Goal: Task Accomplishment & Management: Manage account settings

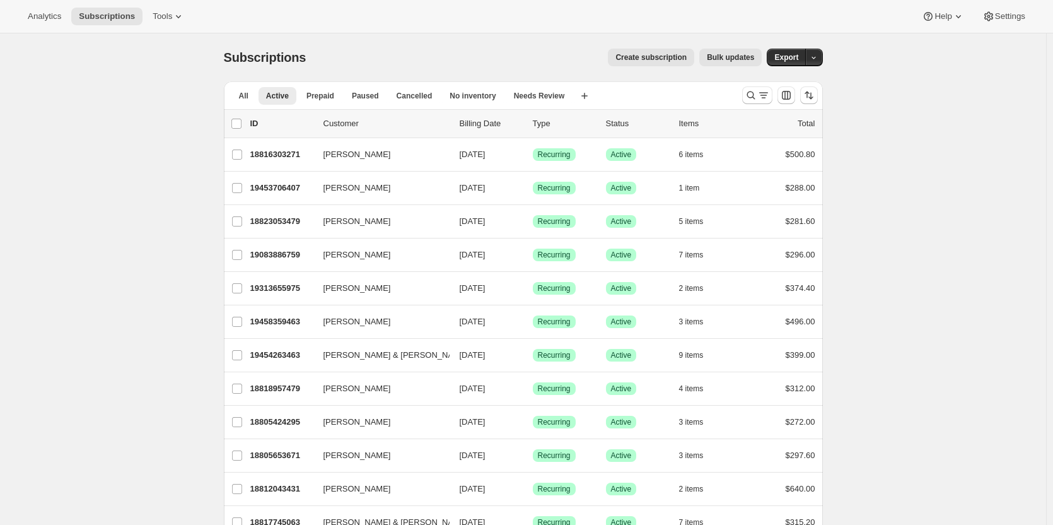
click at [654, 56] on span "Create subscription" at bounding box center [651, 57] width 71 height 10
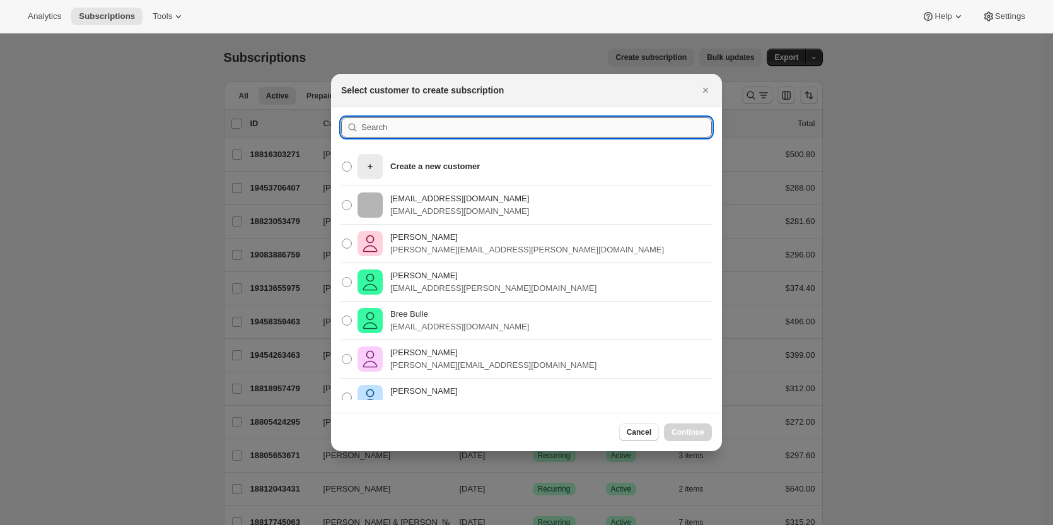
click at [413, 125] on input ":rar:" at bounding box center [536, 127] width 351 height 20
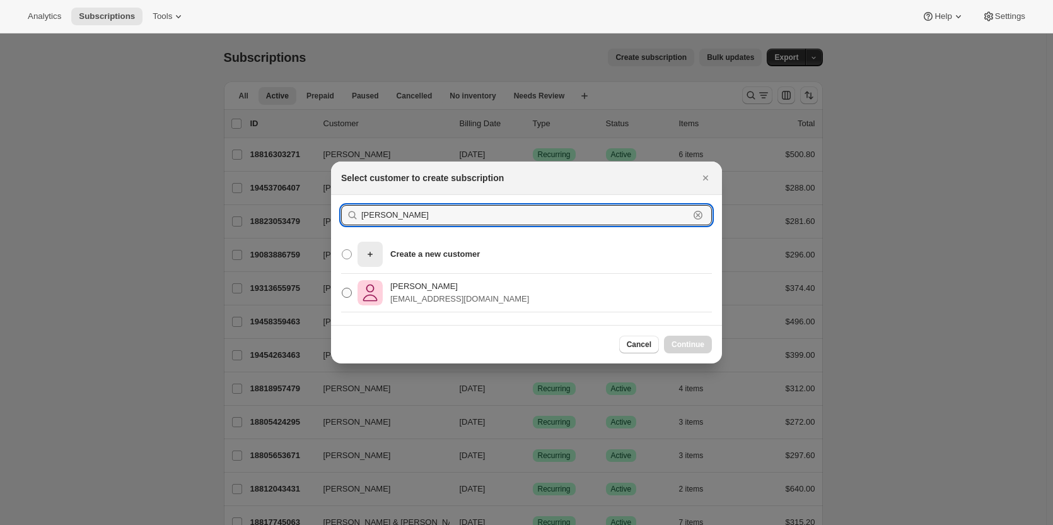
type input "jenny hanlon"
click at [432, 290] on p "Jenny Hanlon" at bounding box center [459, 286] width 139 height 13
click at [343, 288] on input "Jenny Hanlon jhanlon017@gmail.com" at bounding box center [342, 288] width 1 height 1
radio input "true"
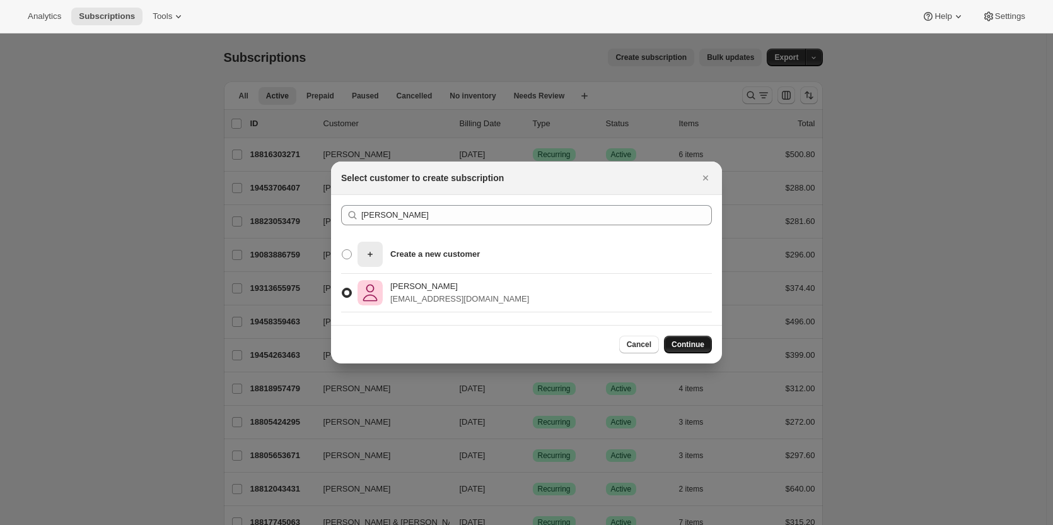
click at [697, 344] on span "Continue" at bounding box center [688, 344] width 33 height 10
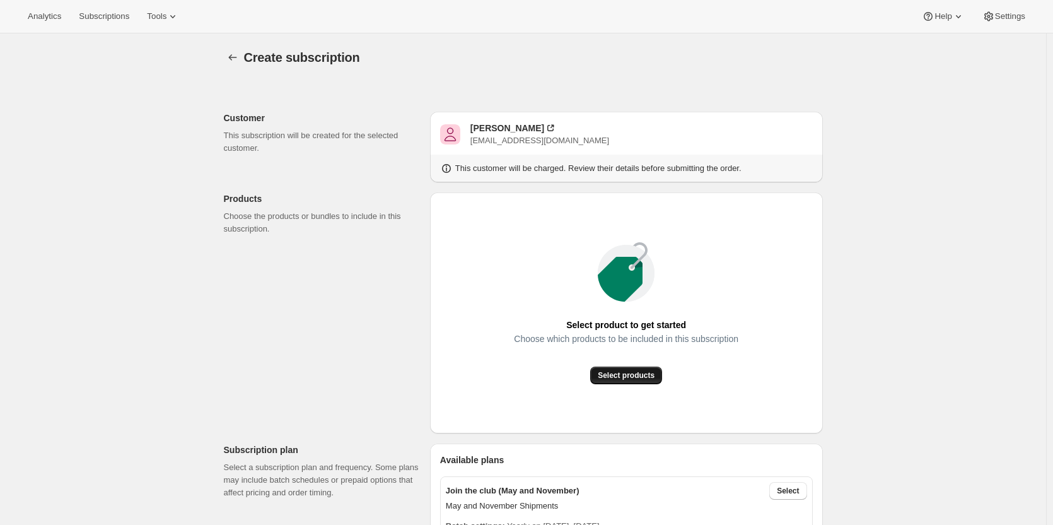
click at [627, 368] on button "Select products" at bounding box center [626, 375] width 72 height 18
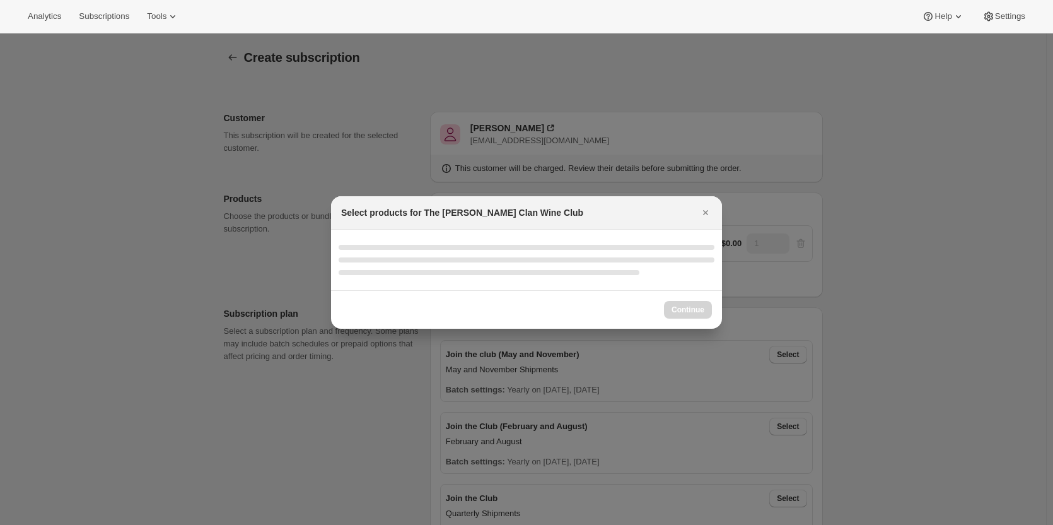
select select "gid://shopify/ProductVariant/46927751086247"
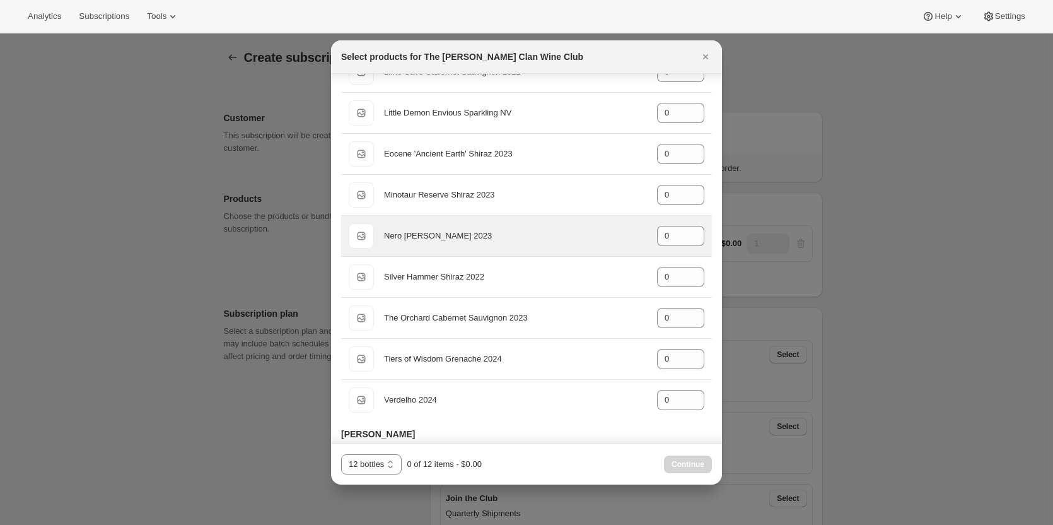
scroll to position [505, 0]
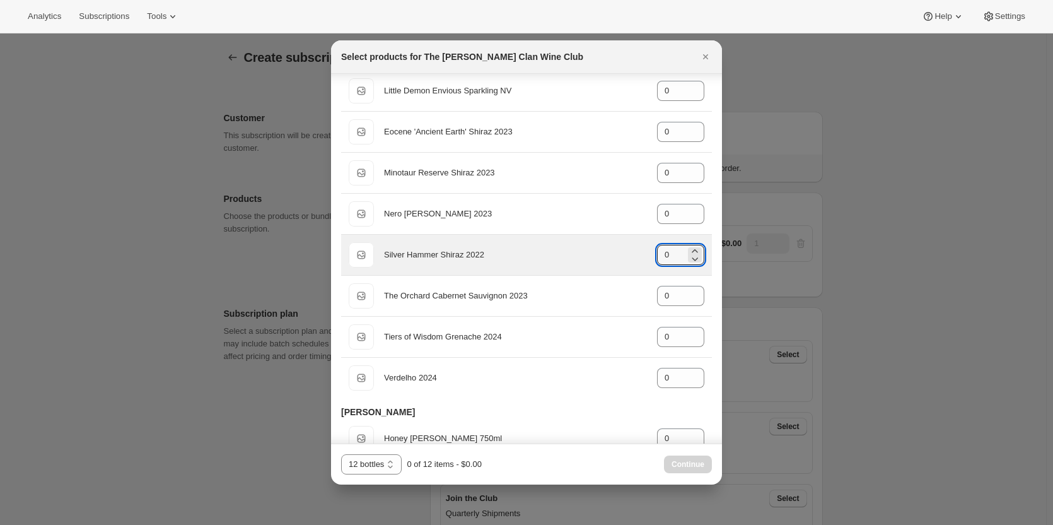
drag, startPoint x: 662, startPoint y: 250, endPoint x: 626, endPoint y: 255, distance: 36.3
click at [645, 252] on div "Default Title Silver Hammer Shiraz 2022 gid://shopify/ProductVariant/4691404419…" at bounding box center [527, 254] width 356 height 25
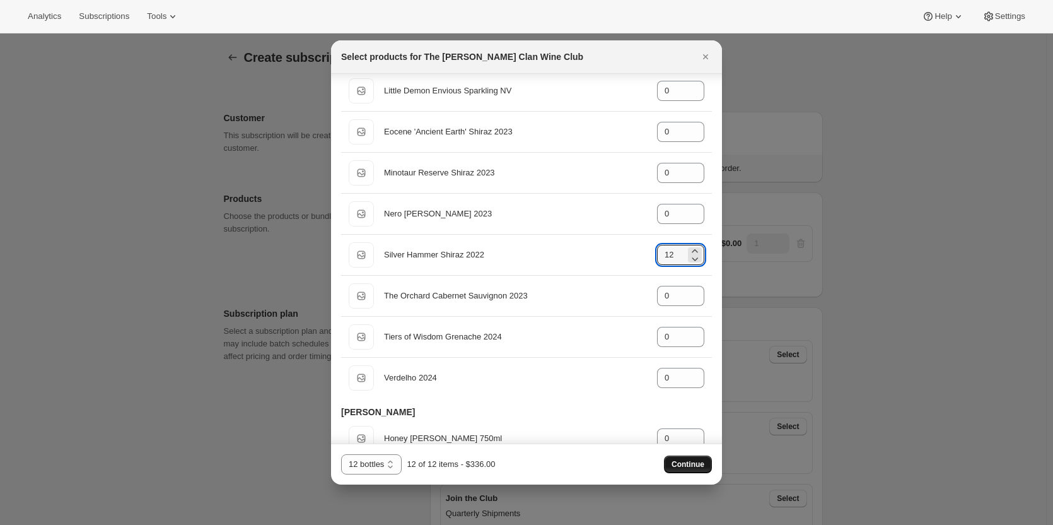
type input "12"
click at [693, 459] on button "Continue" at bounding box center [688, 464] width 48 height 18
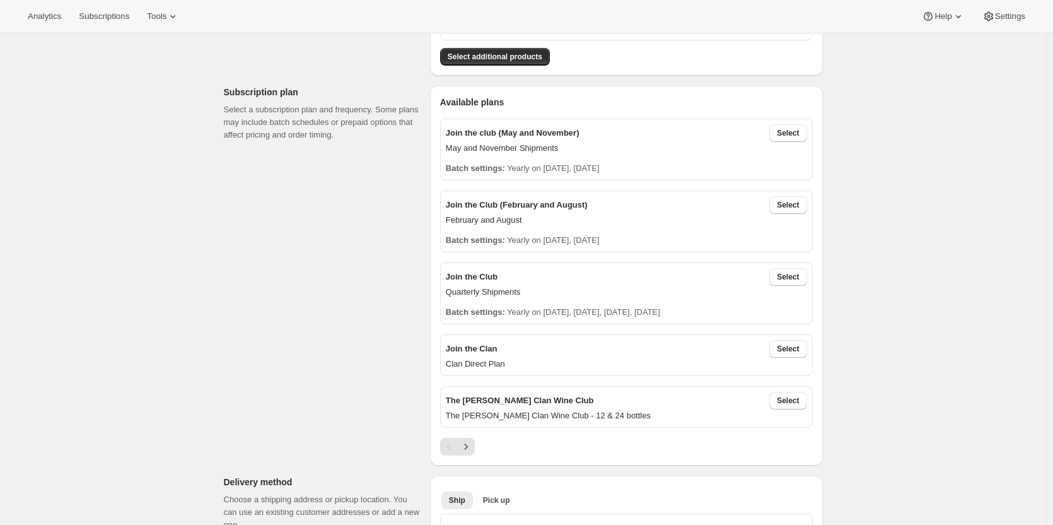
scroll to position [252, 0]
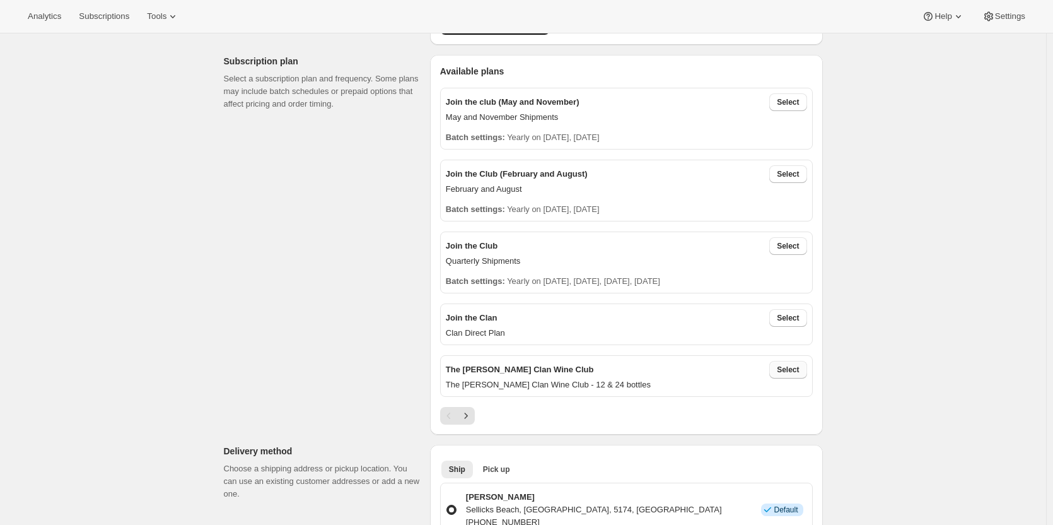
click at [792, 368] on span "Select" at bounding box center [788, 370] width 22 height 10
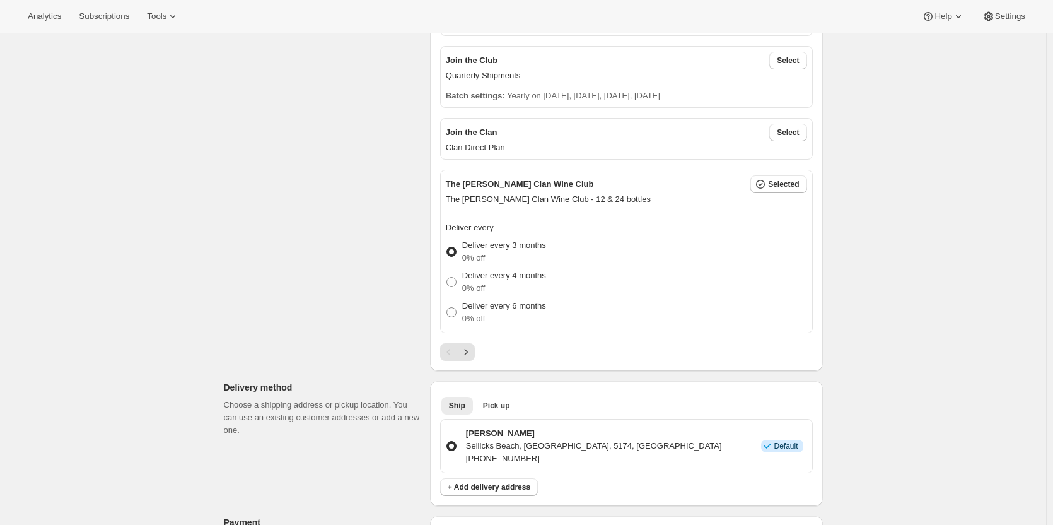
scroll to position [442, 0]
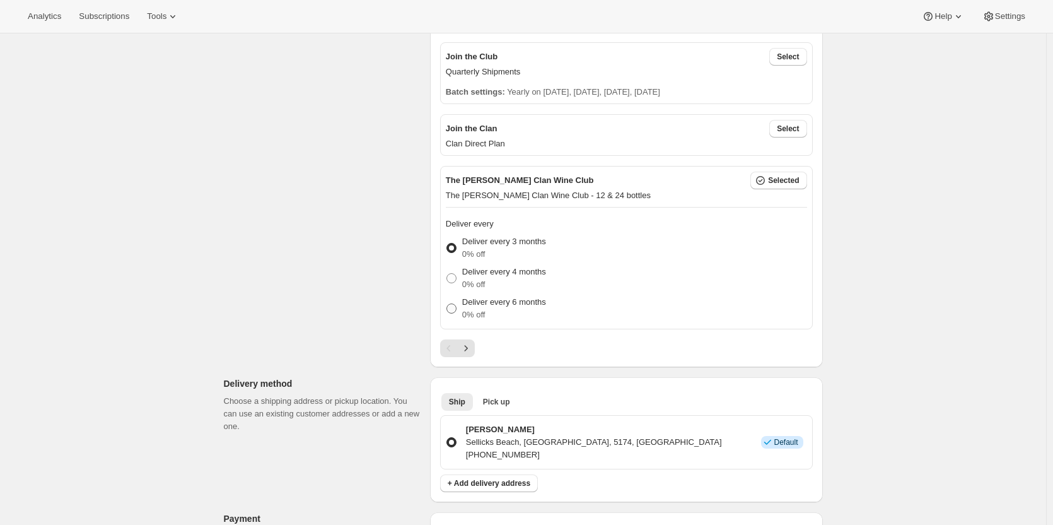
click at [494, 307] on p "Deliver every 6 months" at bounding box center [504, 302] width 84 height 13
click at [447, 304] on input "Deliver every 6 months 0% off" at bounding box center [447, 303] width 1 height 1
radio input "true"
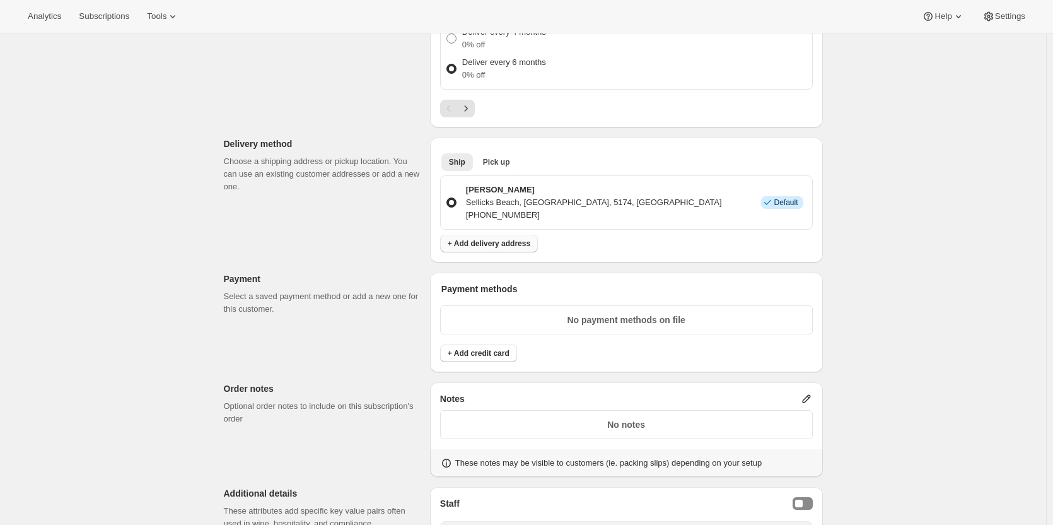
scroll to position [757, 0]
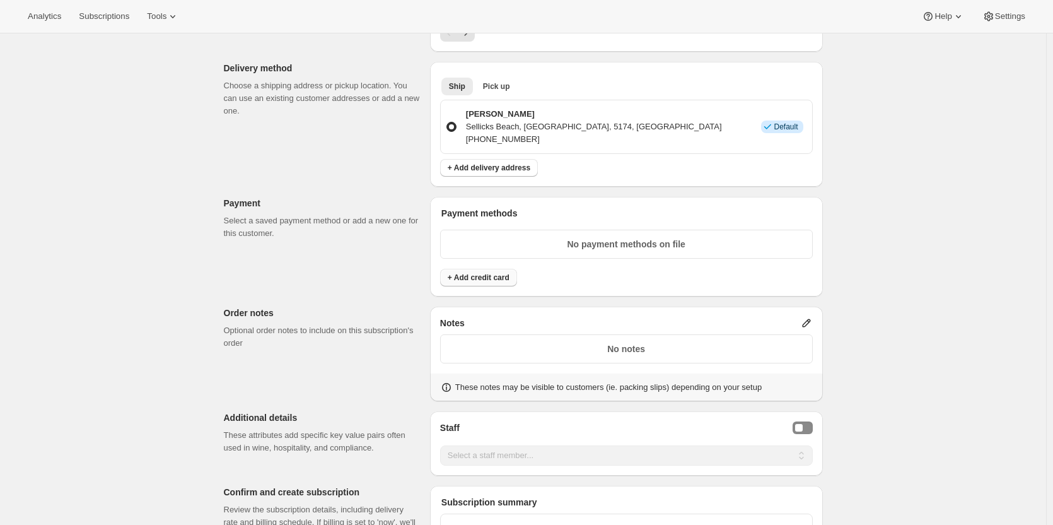
click at [485, 274] on span "+ Add credit card" at bounding box center [479, 278] width 62 height 10
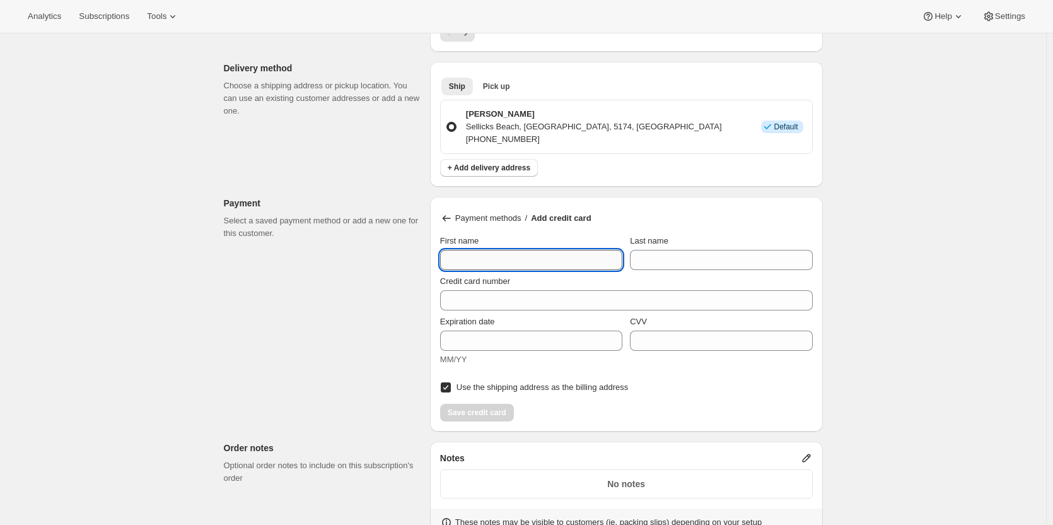
click at [466, 257] on input "First name" at bounding box center [531, 260] width 182 height 20
type input "Jenny"
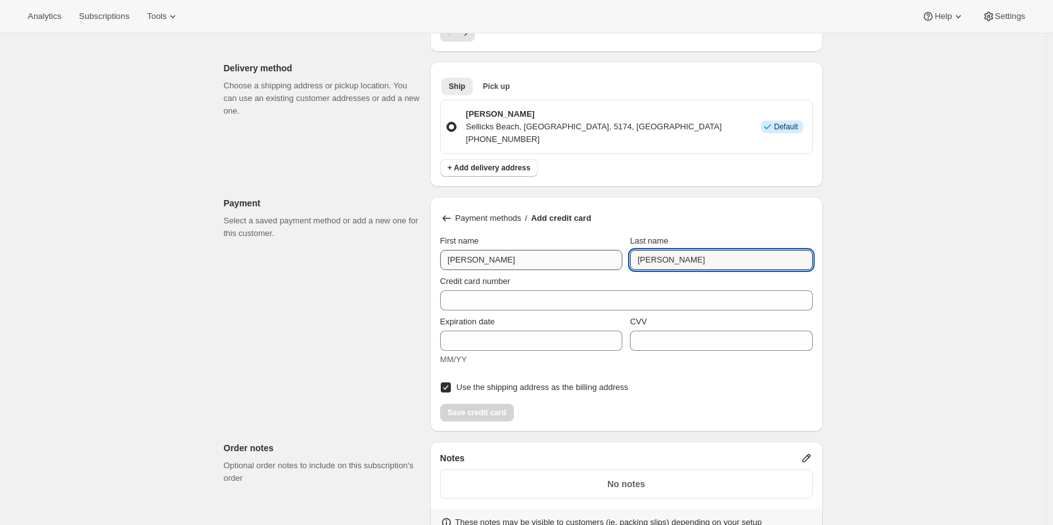
type input "Hanlon"
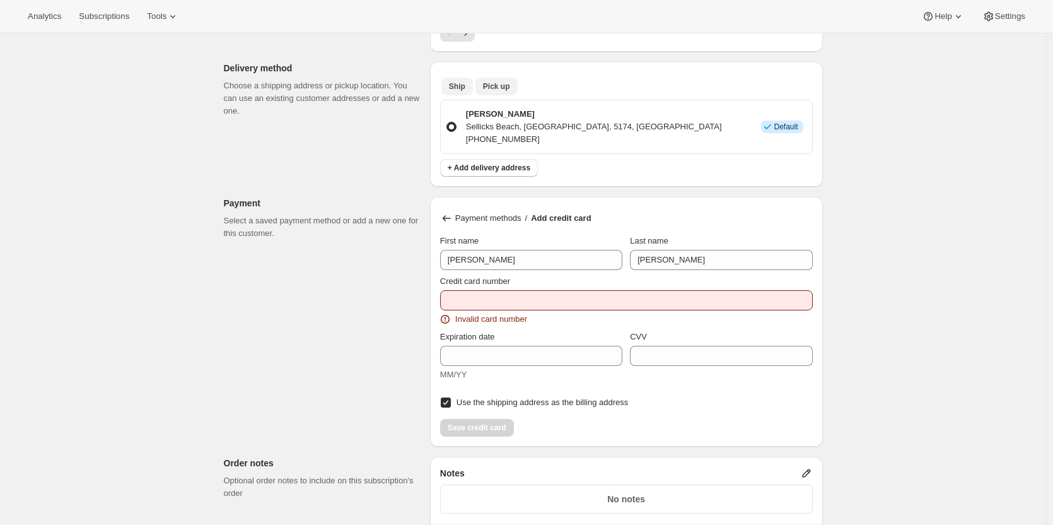
click at [488, 83] on span "Pick up" at bounding box center [496, 86] width 27 height 10
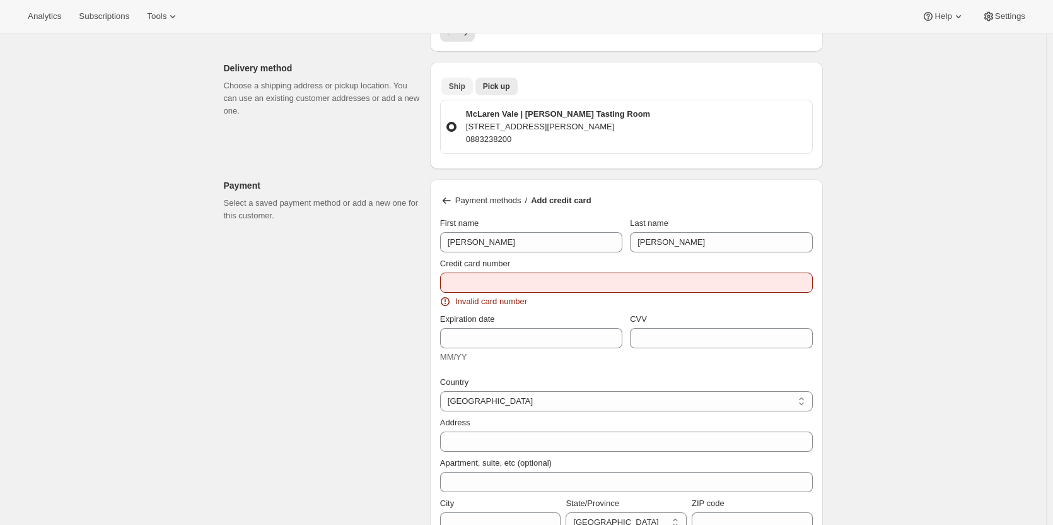
click at [460, 85] on span "Ship" at bounding box center [457, 86] width 16 height 10
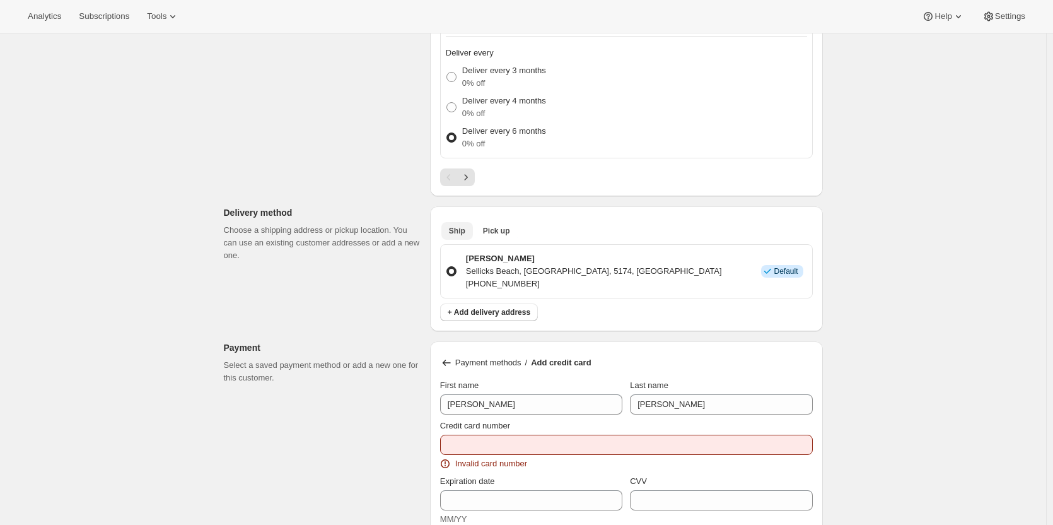
scroll to position [631, 0]
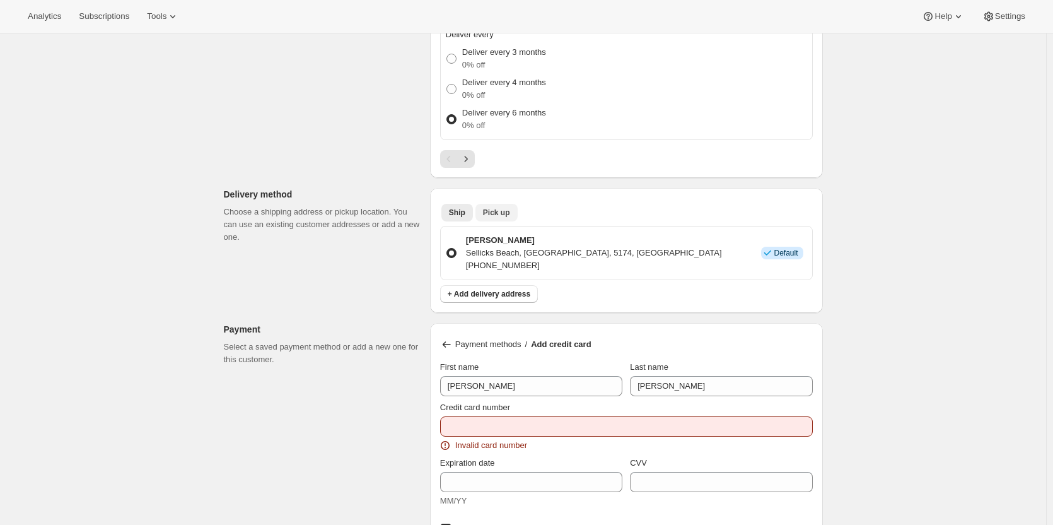
click at [496, 208] on span "Pick up" at bounding box center [496, 213] width 27 height 10
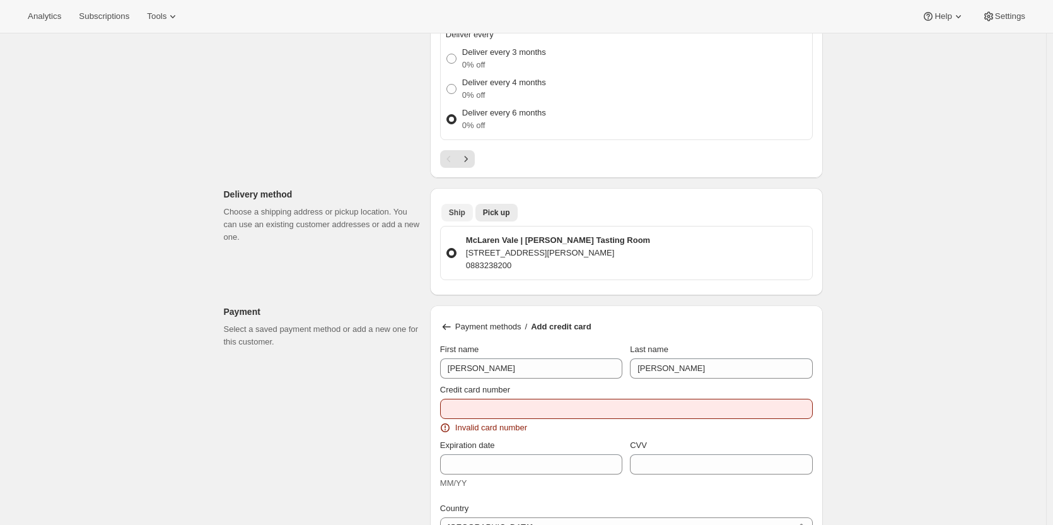
click at [460, 214] on span "Ship" at bounding box center [457, 213] width 16 height 10
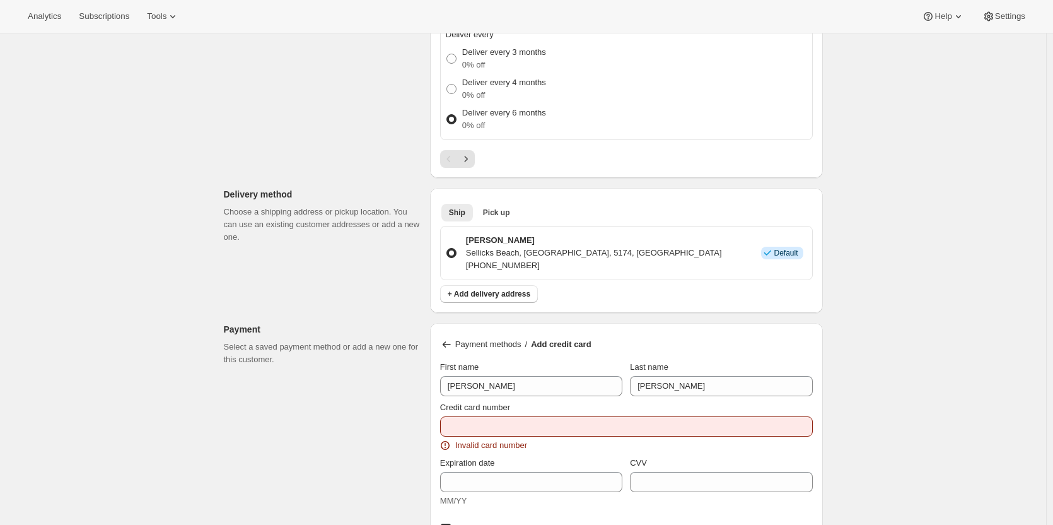
click at [454, 255] on span at bounding box center [452, 253] width 10 height 10
click at [447, 249] on input "Jenny Hanlon Sellicks Beach, SA, 5174, Australia +61417865727 Info Default" at bounding box center [447, 248] width 1 height 1
click at [478, 296] on span "+ Add delivery address" at bounding box center [489, 294] width 83 height 10
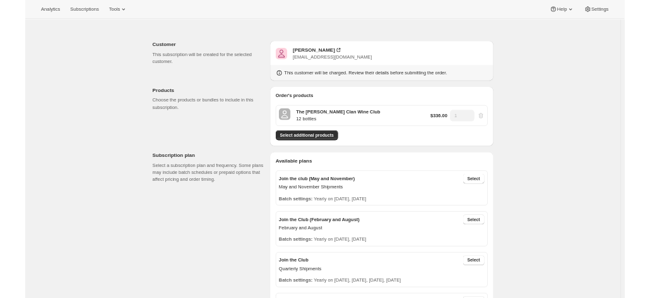
scroll to position [0, 0]
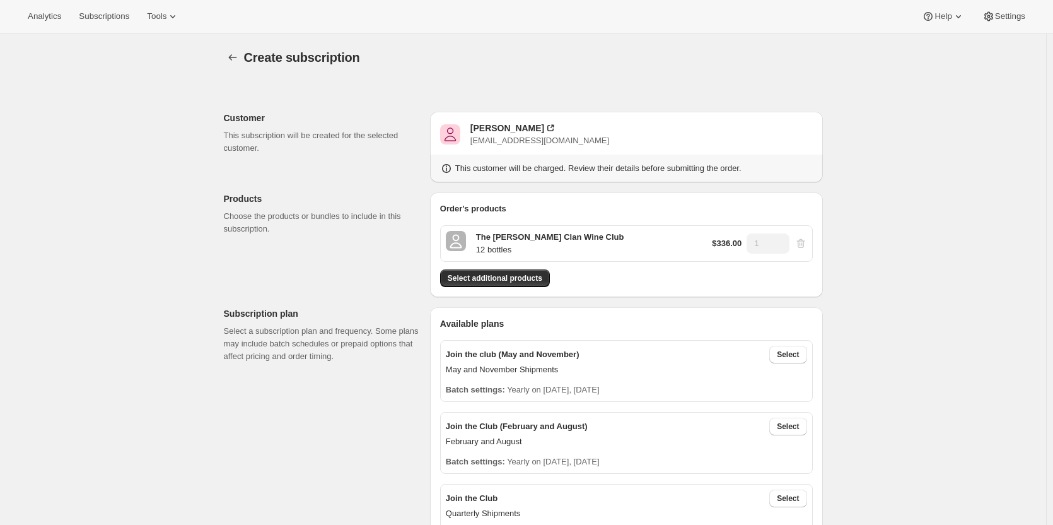
click at [276, 53] on span "Create subscription" at bounding box center [302, 57] width 116 height 14
click at [232, 57] on icon "button" at bounding box center [232, 57] width 8 height 6
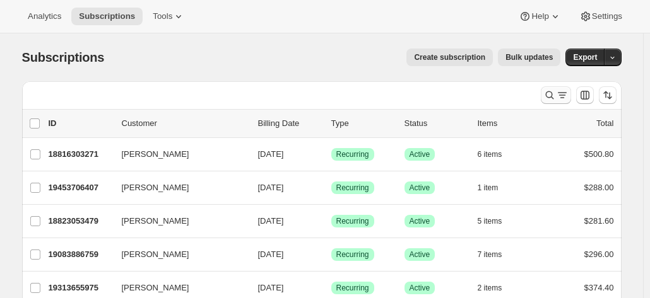
click at [551, 98] on icon "Search and filter results" at bounding box center [549, 95] width 8 height 8
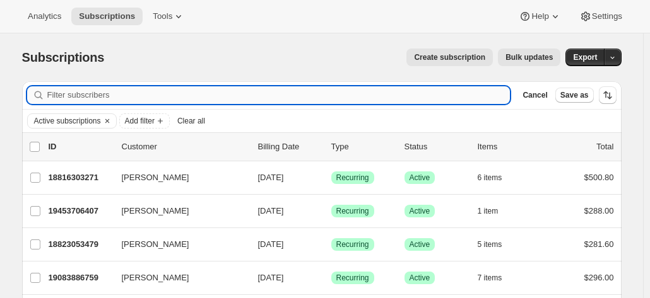
click at [88, 102] on input "Filter subscribers" at bounding box center [278, 95] width 463 height 18
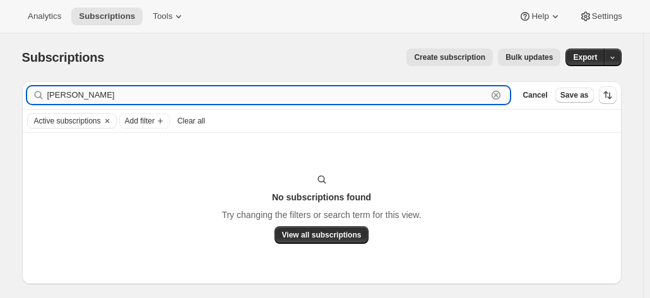
click at [110, 91] on input "jenny hanlon" at bounding box center [267, 95] width 440 height 18
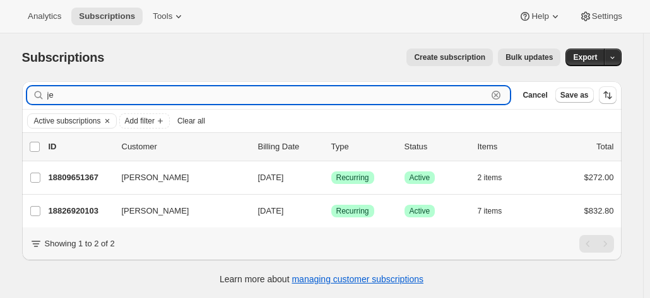
type input "j"
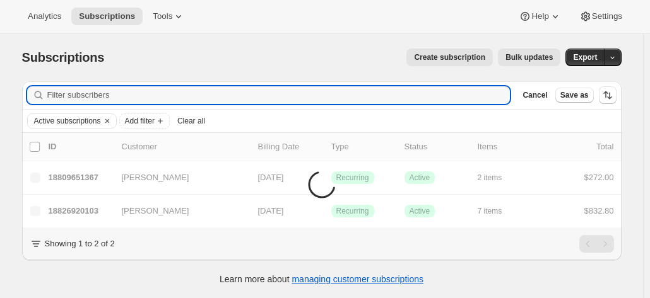
click at [453, 59] on span "Create subscription" at bounding box center [449, 57] width 71 height 10
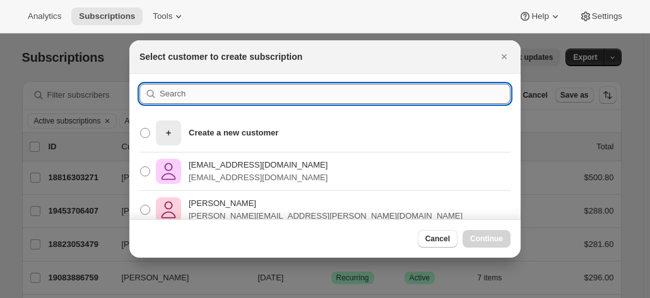
click at [196, 100] on input ":rp5:" at bounding box center [335, 94] width 351 height 20
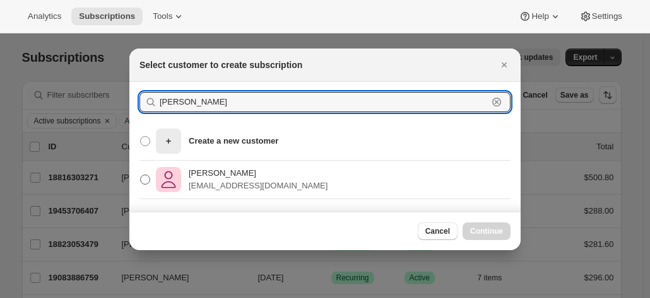
type input "Jenny hanlon"
click at [199, 182] on p "jhanlon017@gmail.com" at bounding box center [258, 186] width 139 height 13
click at [141, 175] on input "Jenny Hanlon jhanlon017@gmail.com" at bounding box center [140, 175] width 1 height 1
radio input "true"
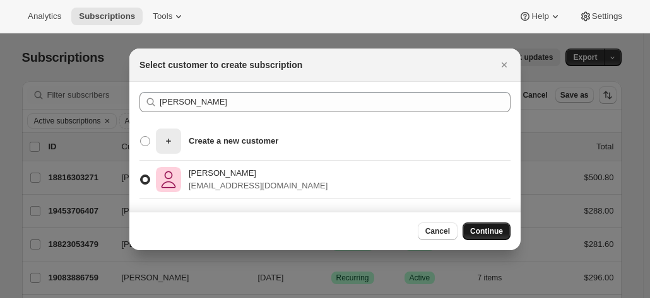
click at [478, 227] on span "Continue" at bounding box center [486, 231] width 33 height 10
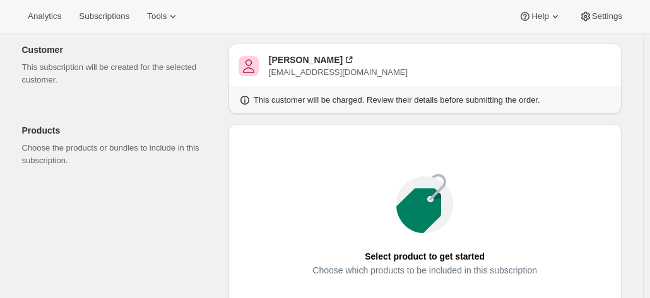
scroll to position [126, 0]
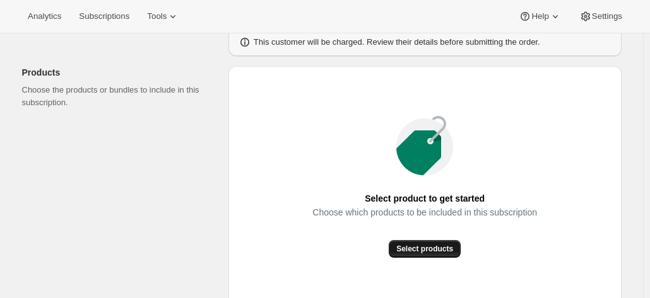
click at [411, 250] on span "Select products" at bounding box center [424, 249] width 57 height 10
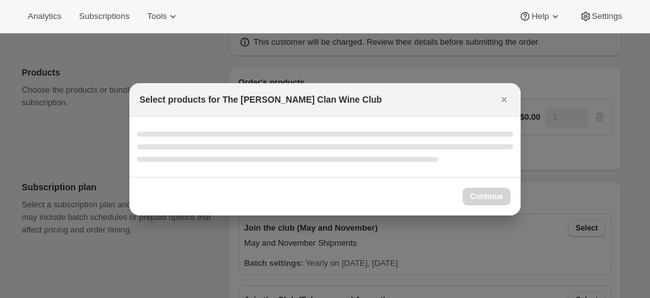
select select "gid://shopify/ProductVariant/46927751086247"
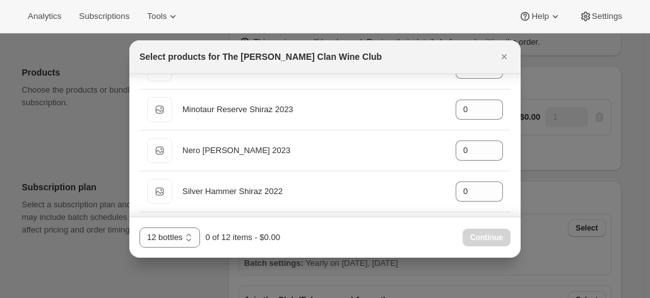
scroll to position [631, 0]
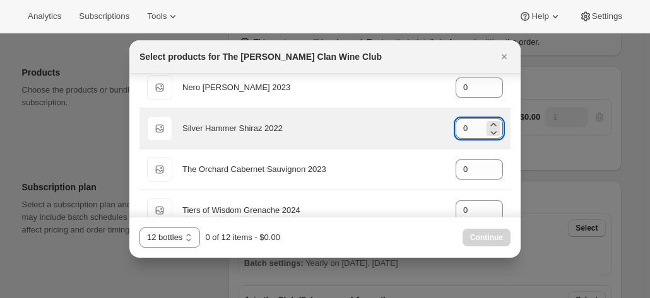
drag, startPoint x: 469, startPoint y: 128, endPoint x: 454, endPoint y: 129, distance: 15.2
click at [455, 129] on input "0" at bounding box center [469, 129] width 28 height 20
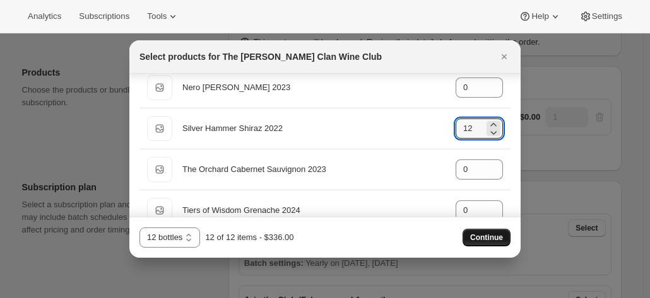
type input "12"
click at [495, 237] on span "Continue" at bounding box center [486, 238] width 33 height 10
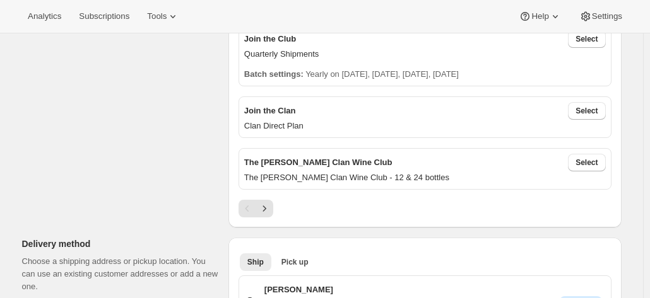
scroll to position [505, 0]
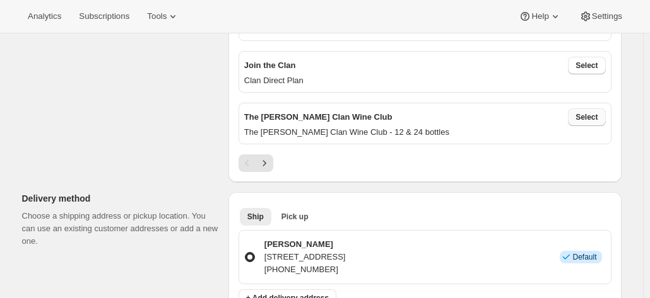
click at [583, 119] on span "Select" at bounding box center [586, 117] width 22 height 10
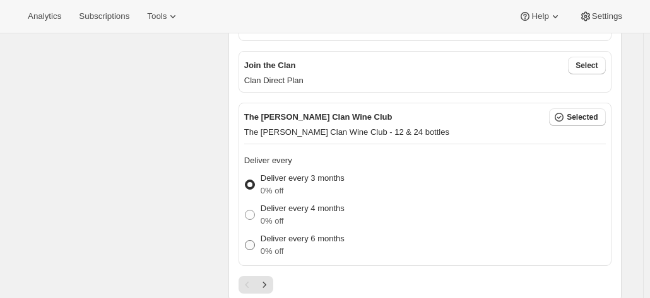
click at [276, 241] on p "Deliver every 6 months" at bounding box center [303, 239] width 84 height 13
click at [245, 241] on input "Deliver every 6 months 0% off" at bounding box center [245, 240] width 1 height 1
radio input "true"
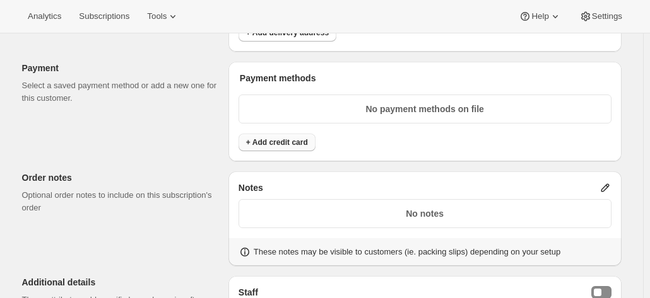
scroll to position [883, 0]
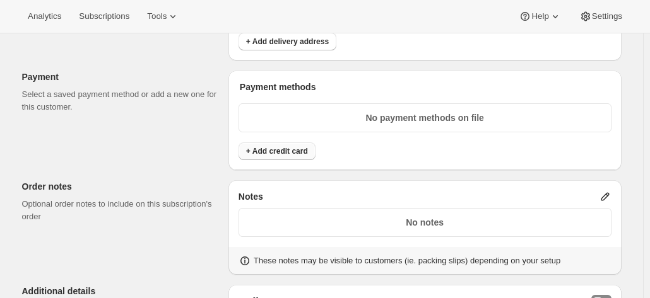
click at [281, 153] on button "+ Add credit card" at bounding box center [276, 152] width 77 height 18
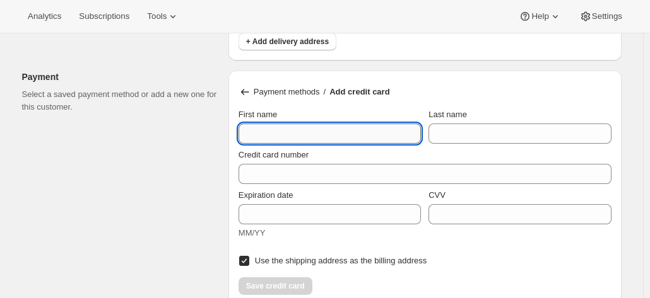
click at [271, 134] on input "First name" at bounding box center [329, 134] width 182 height 20
type input "Jenny"
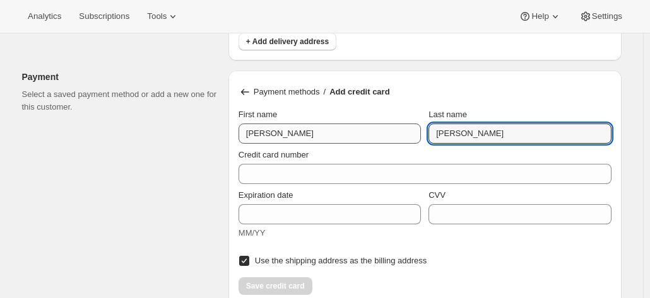
type input "Hanlon"
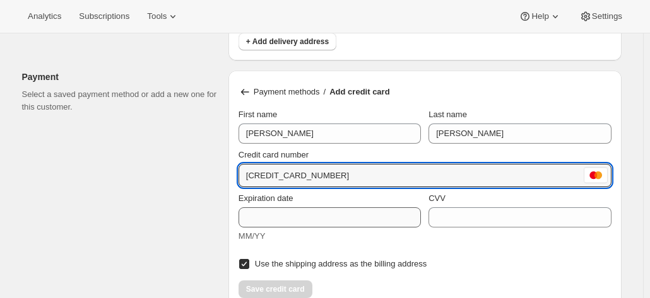
type input "5163 2320 0961 9538"
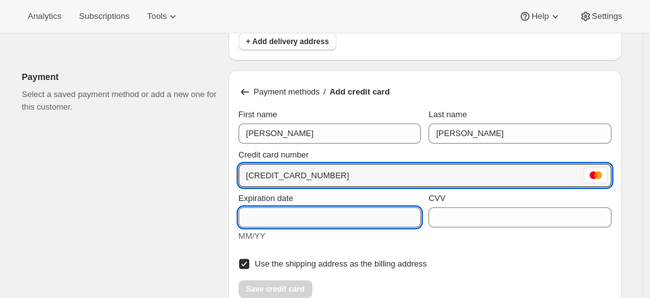
click at [284, 218] on input "Expiration date" at bounding box center [329, 218] width 182 height 20
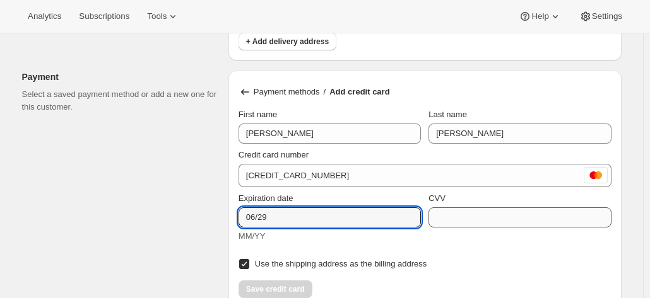
type input "06/29"
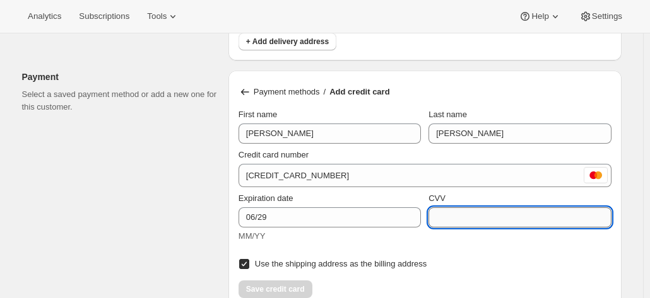
click at [489, 214] on input "CVV" at bounding box center [519, 218] width 182 height 20
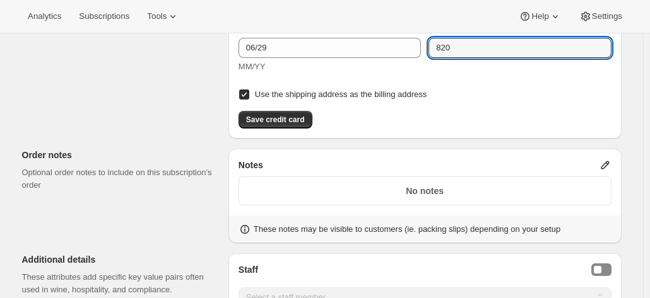
scroll to position [1072, 0]
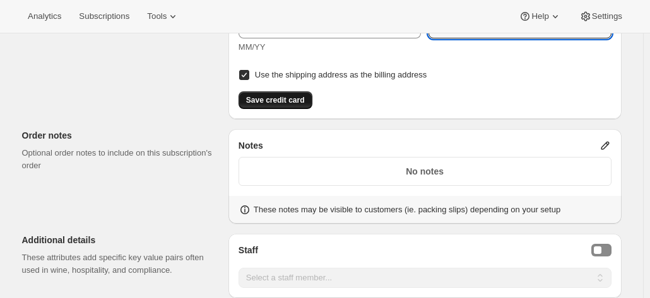
type input "820"
click at [275, 103] on button "Save credit card" at bounding box center [275, 100] width 74 height 18
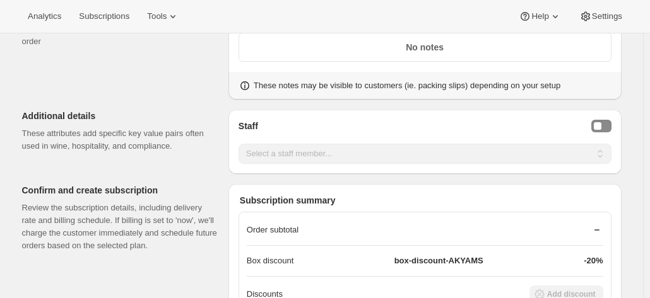
scroll to position [1198, 0]
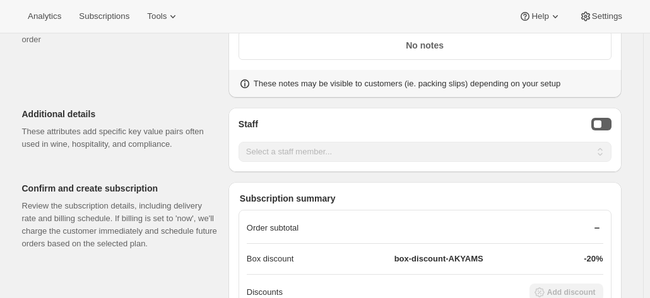
click at [605, 119] on button "Staff Selector" at bounding box center [601, 124] width 20 height 13
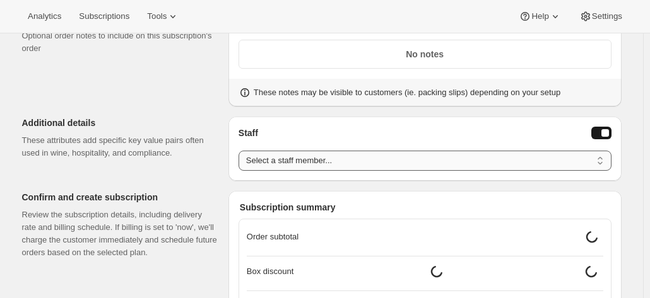
scroll to position [1069, 0]
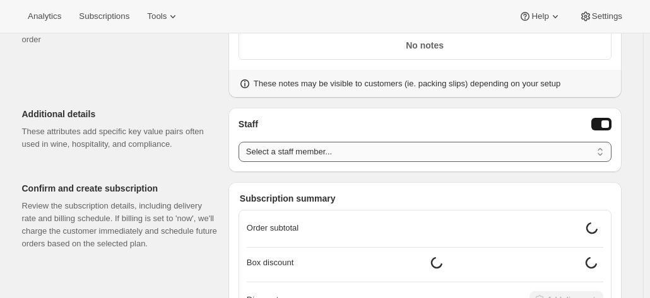
click at [314, 153] on select "Select a staff member... Mellissa Oosting Heidi Bracko Hannah Nelson-Turner Luk…" at bounding box center [424, 152] width 373 height 20
select select "associate-3"
click at [242, 142] on select "Select a staff member... Mellissa Oosting Heidi Bracko Hannah Nelson-Turner Luk…" at bounding box center [424, 152] width 373 height 20
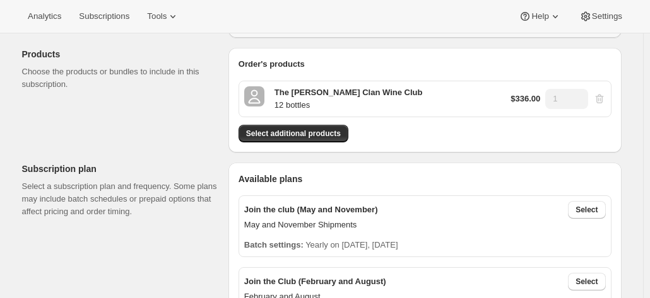
scroll to position [63, 0]
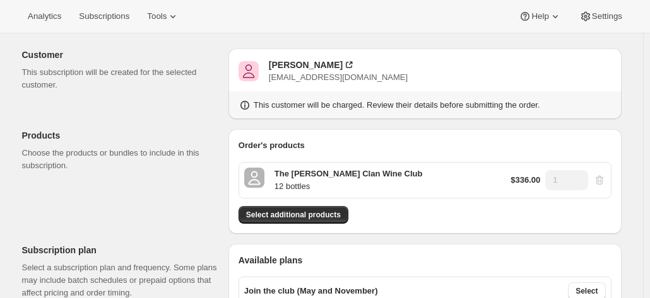
click at [333, 177] on p "The [PERSON_NAME] Clan Wine Club" at bounding box center [348, 174] width 148 height 13
click at [328, 181] on p "12 bottles" at bounding box center [348, 186] width 148 height 13
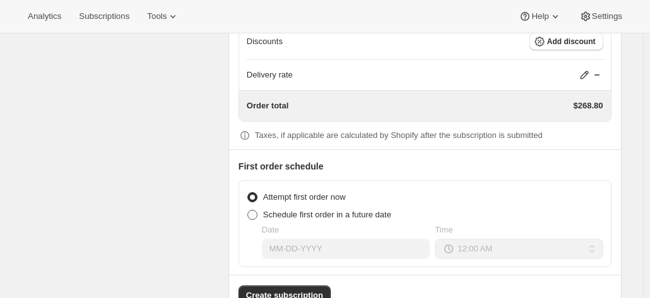
scroll to position [1351, 0]
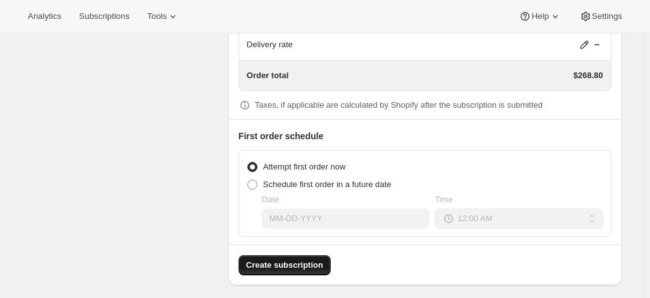
click at [287, 259] on span "Create subscription" at bounding box center [284, 265] width 77 height 13
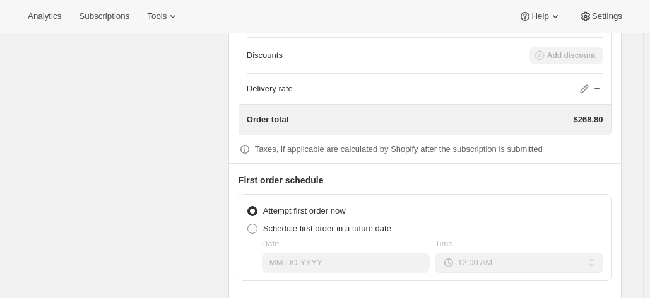
scroll to position [1287, 0]
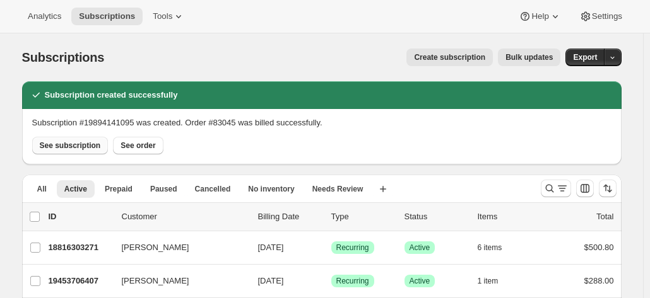
click at [87, 145] on span "See subscription" at bounding box center [70, 146] width 61 height 10
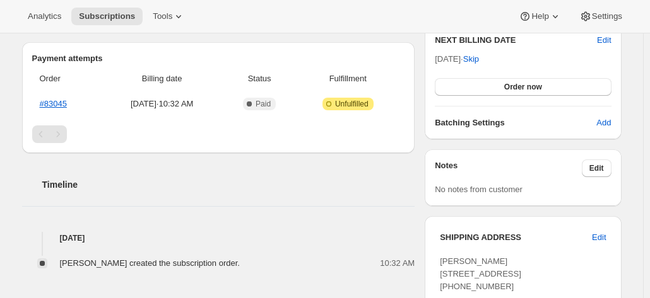
scroll to position [151, 0]
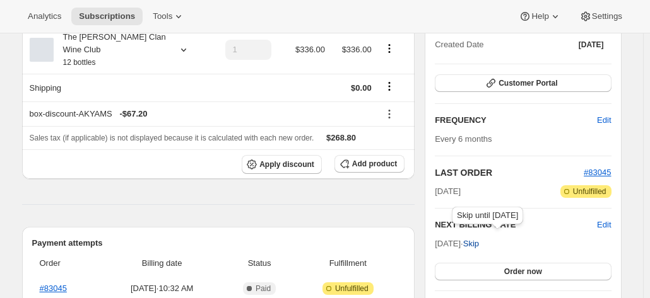
click at [479, 243] on span "Skip" at bounding box center [471, 244] width 16 height 13
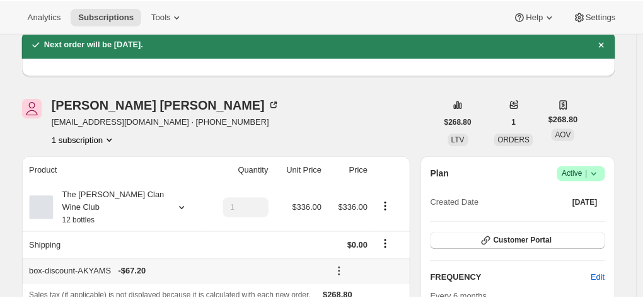
scroll to position [0, 0]
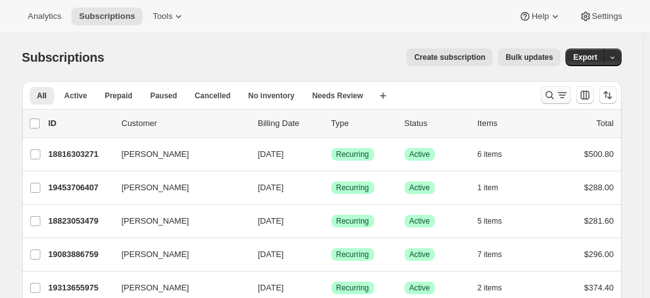
click at [563, 94] on icon "Search and filter results" at bounding box center [562, 95] width 13 height 13
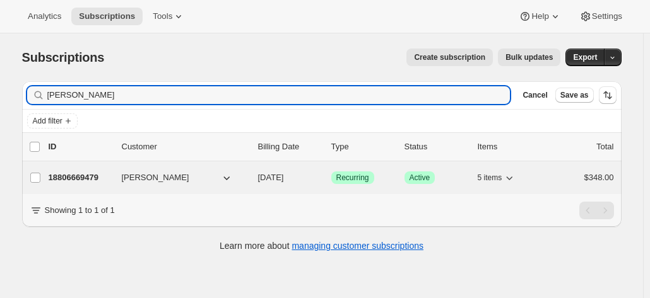
type input "[PERSON_NAME]"
click at [83, 176] on p "18806669479" at bounding box center [80, 178] width 63 height 13
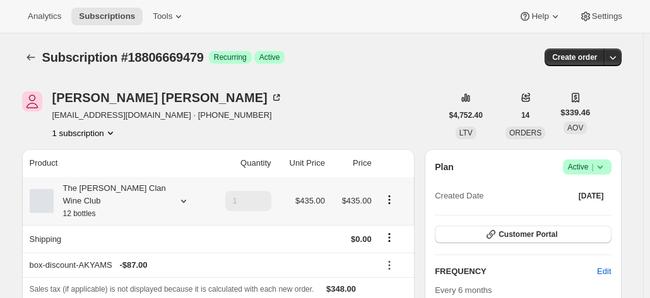
click at [147, 186] on div "The [PERSON_NAME] Clan Wine Club 12 bottles" at bounding box center [111, 201] width 114 height 38
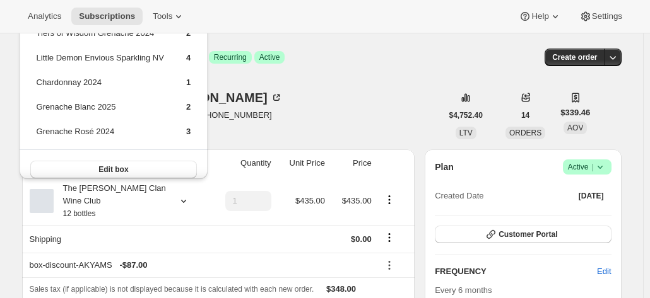
click at [274, 99] on div "[PERSON_NAME] [EMAIL_ADDRESS][DOMAIN_NAME] · [PHONE_NUMBER] 1 subscription" at bounding box center [231, 115] width 419 height 48
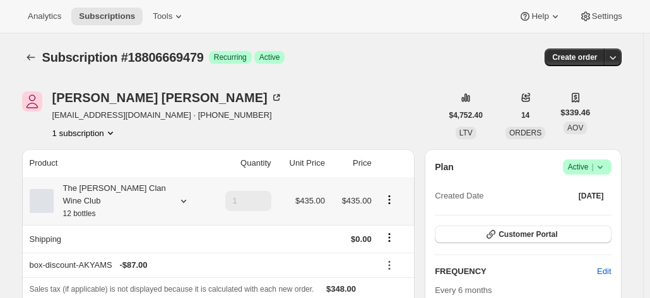
click at [145, 191] on div "The [PERSON_NAME] Clan Wine Club 12 bottles" at bounding box center [111, 201] width 114 height 38
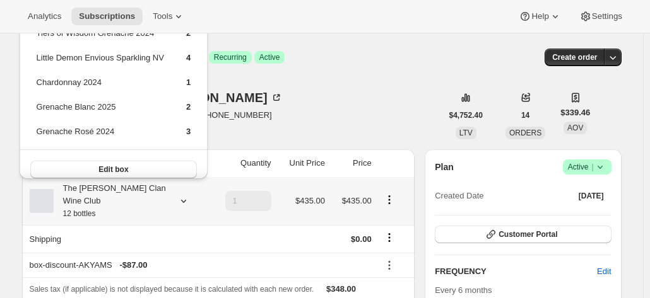
click at [122, 167] on span "Edit box" at bounding box center [113, 170] width 30 height 10
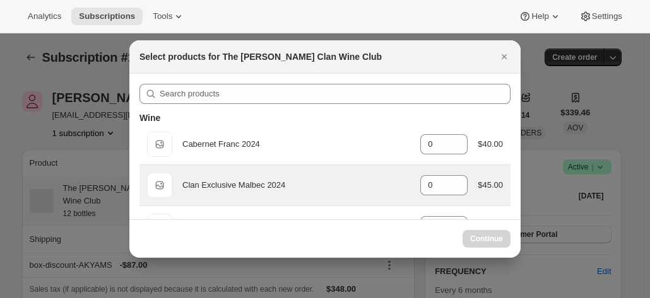
select select "gid://shopify/ProductVariant/46927751086247"
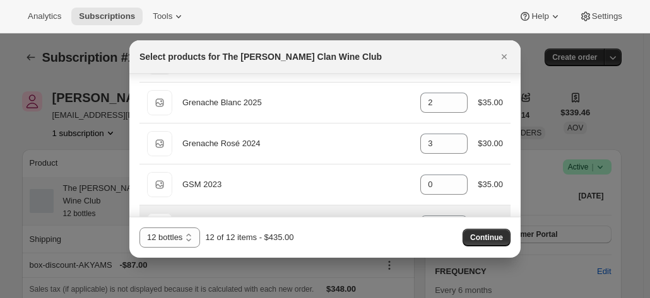
scroll to position [266, 0]
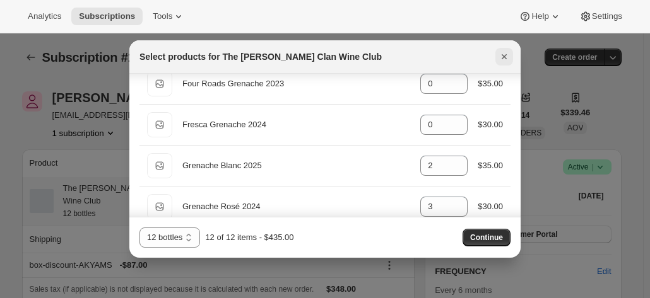
click at [498, 56] on icon "Close" at bounding box center [504, 56] width 13 height 13
